Goal: Register for event/course

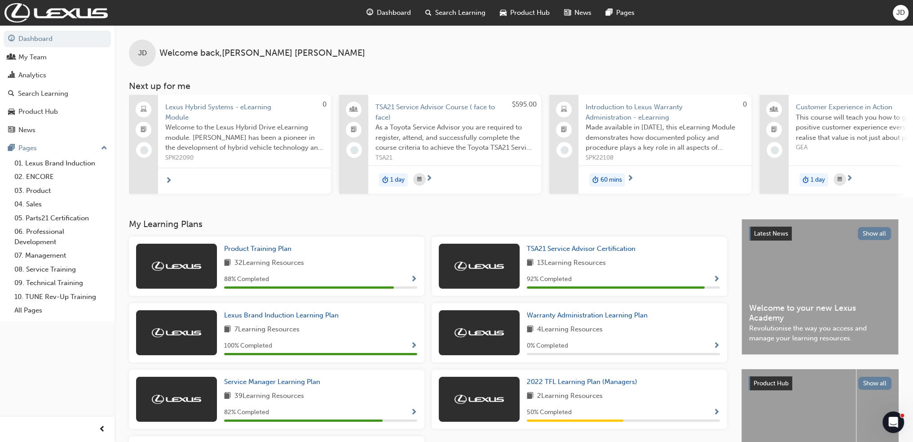
click at [455, 14] on span "Search Learning" at bounding box center [460, 13] width 50 height 10
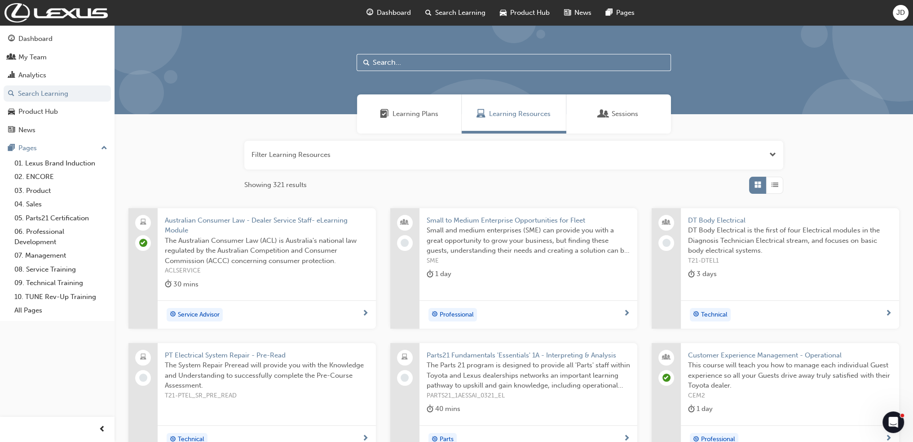
click at [416, 61] on input "text" at bounding box center [514, 62] width 314 height 17
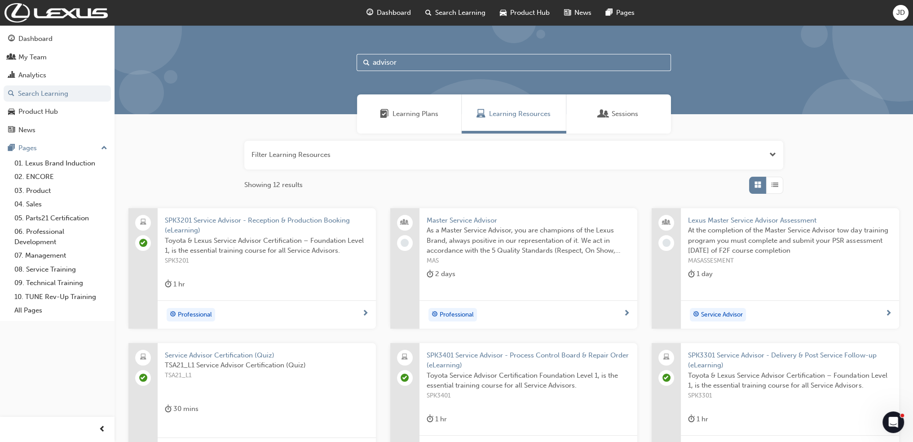
type input "advisor"
click at [402, 111] on span "Learning Plans" at bounding box center [416, 114] width 46 height 10
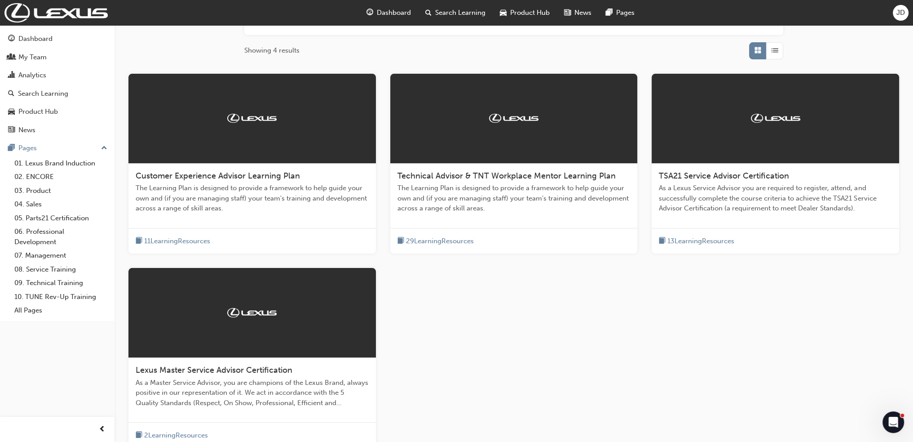
scroll to position [135, 0]
click at [684, 182] on span "As a Lexus Service Advisor you are required to register, attend, and successful…" at bounding box center [775, 197] width 233 height 31
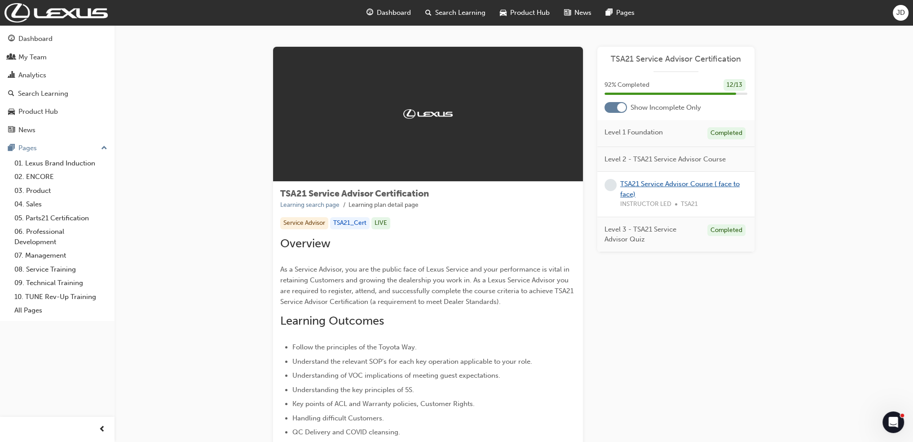
click at [643, 185] on link "TSA21 Service Advisor Course ( face to face)" at bounding box center [679, 189] width 119 height 18
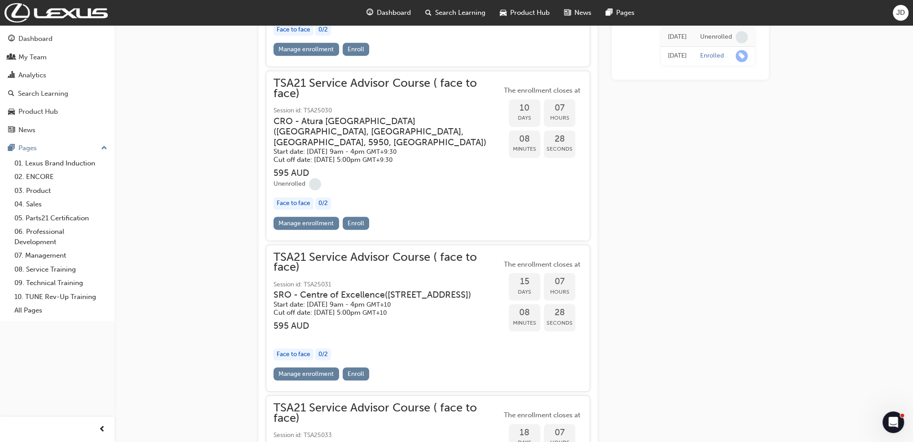
scroll to position [676, 0]
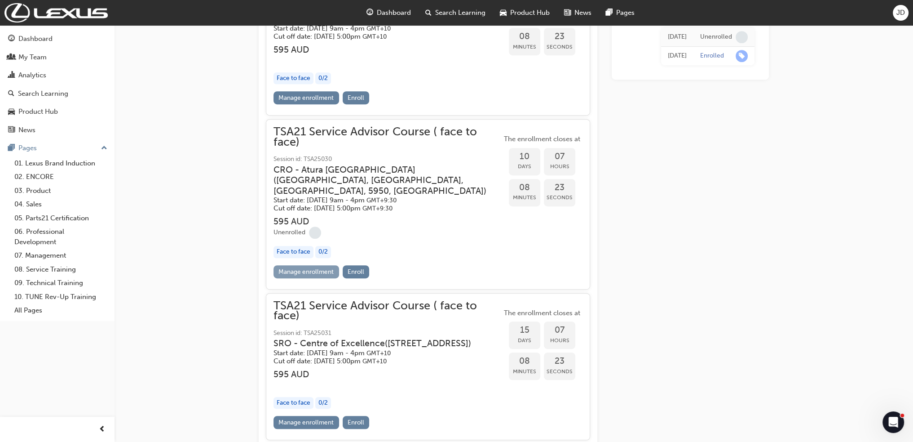
click at [320, 265] on link "Manage enrollment" at bounding box center [307, 271] width 66 height 13
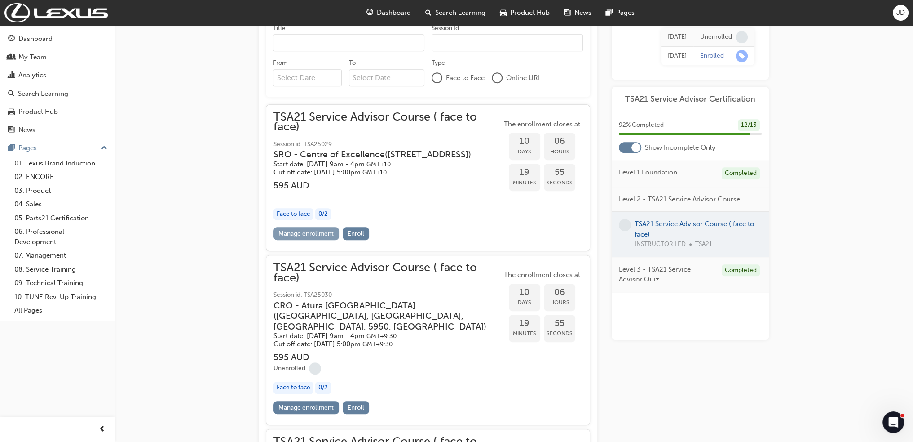
scroll to position [584, 0]
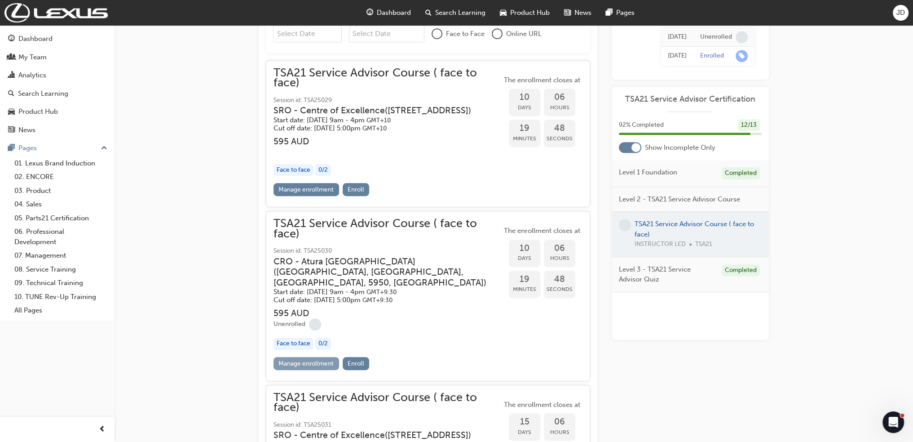
click at [315, 357] on link "Manage enrollment" at bounding box center [307, 363] width 66 height 13
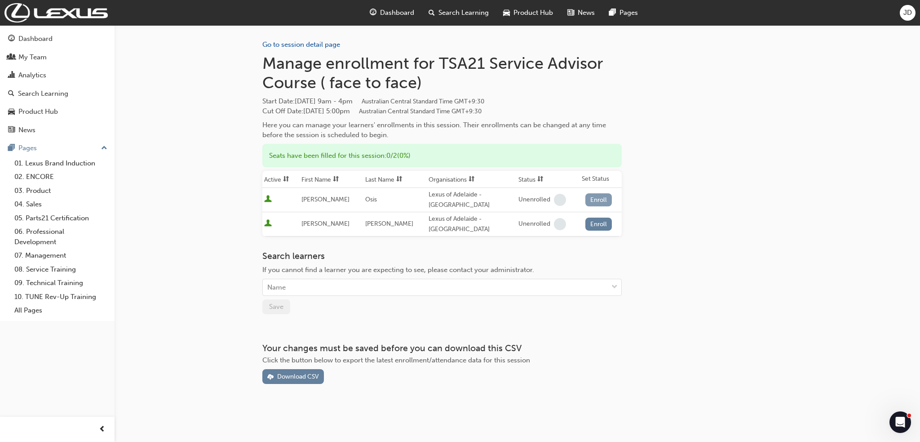
click at [593, 195] on button "Enroll" at bounding box center [598, 199] width 27 height 13
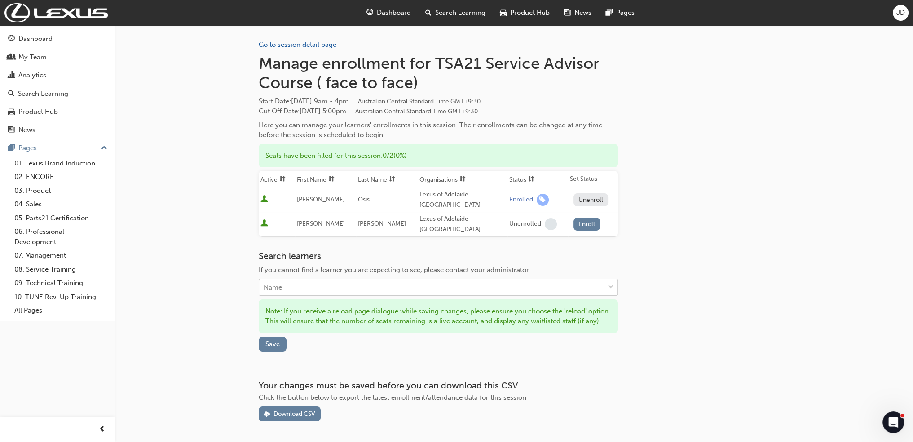
click at [326, 279] on div "Name" at bounding box center [431, 287] width 345 height 16
type input "j"
type input "[PERSON_NAME]"
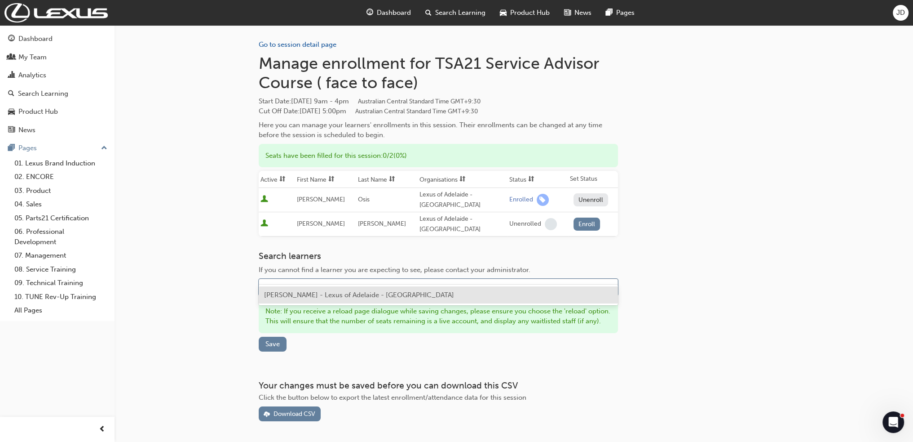
click at [309, 293] on span "[PERSON_NAME] - Lexus of Adelaide - [GEOGRAPHIC_DATA]" at bounding box center [359, 295] width 190 height 8
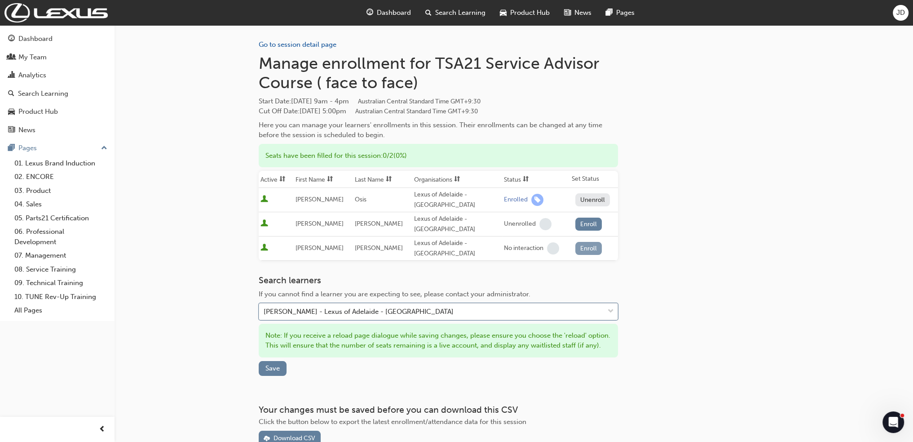
click at [583, 242] on button "Enroll" at bounding box center [588, 248] width 27 height 13
click at [274, 361] on button "Save" at bounding box center [273, 368] width 28 height 15
